Goal: Use online tool/utility

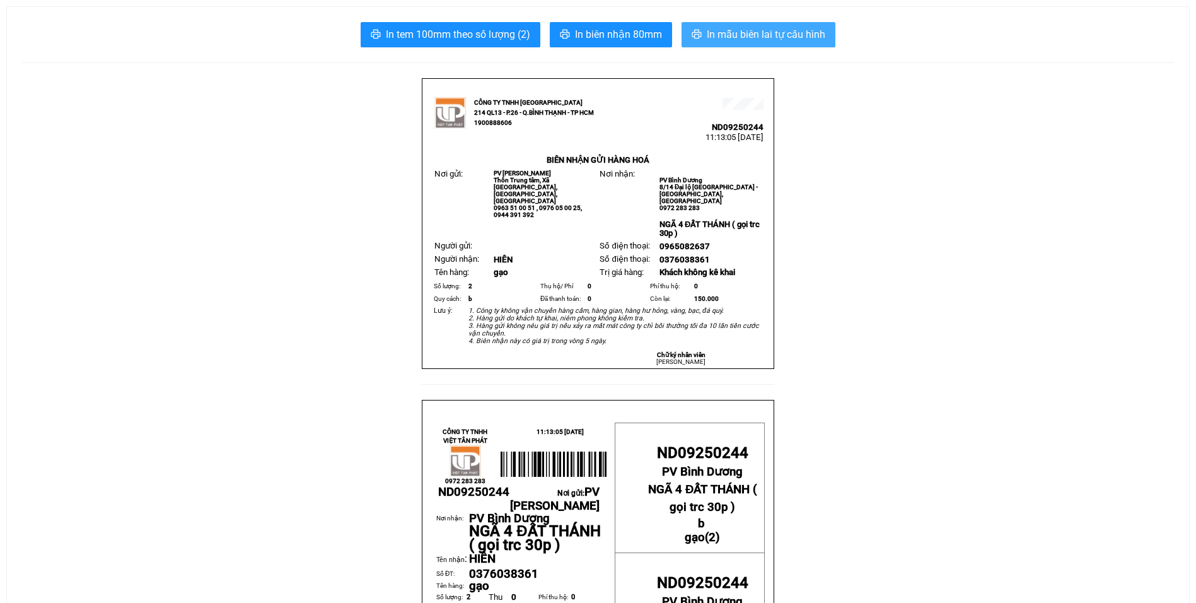
click at [764, 37] on span "In mẫu biên lai tự cấu hình" at bounding box center [766, 34] width 118 height 16
click at [763, 31] on span "In mẫu biên lai tự cấu hình" at bounding box center [766, 34] width 118 height 16
